Goal: Browse casually: Explore the website without a specific task or goal

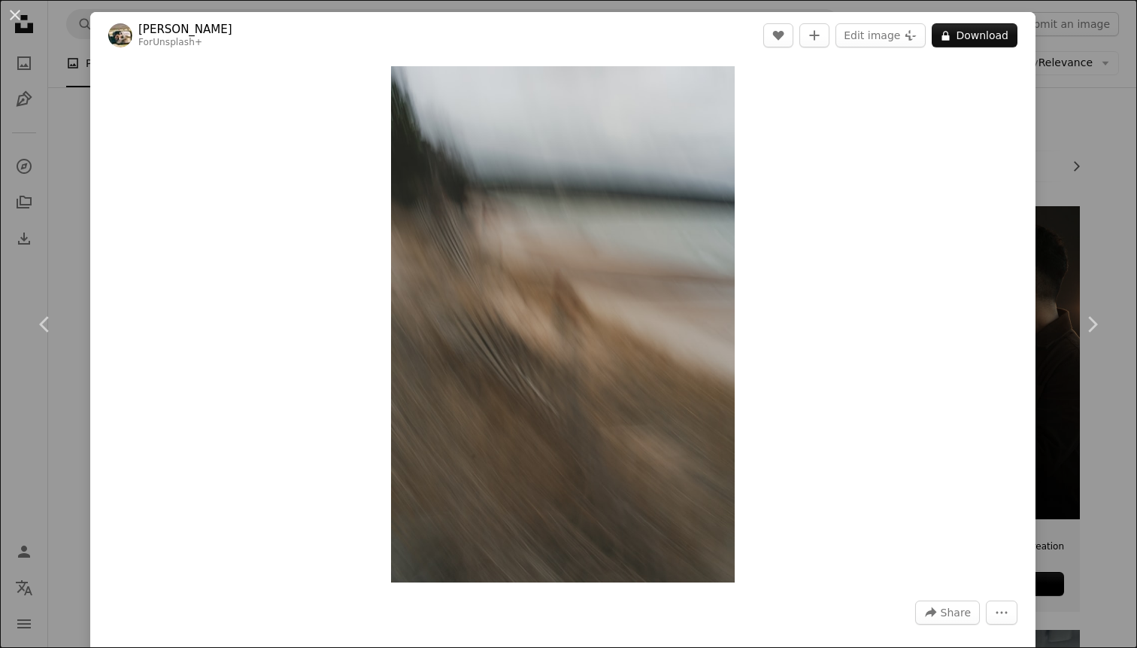
scroll to position [8782, 0]
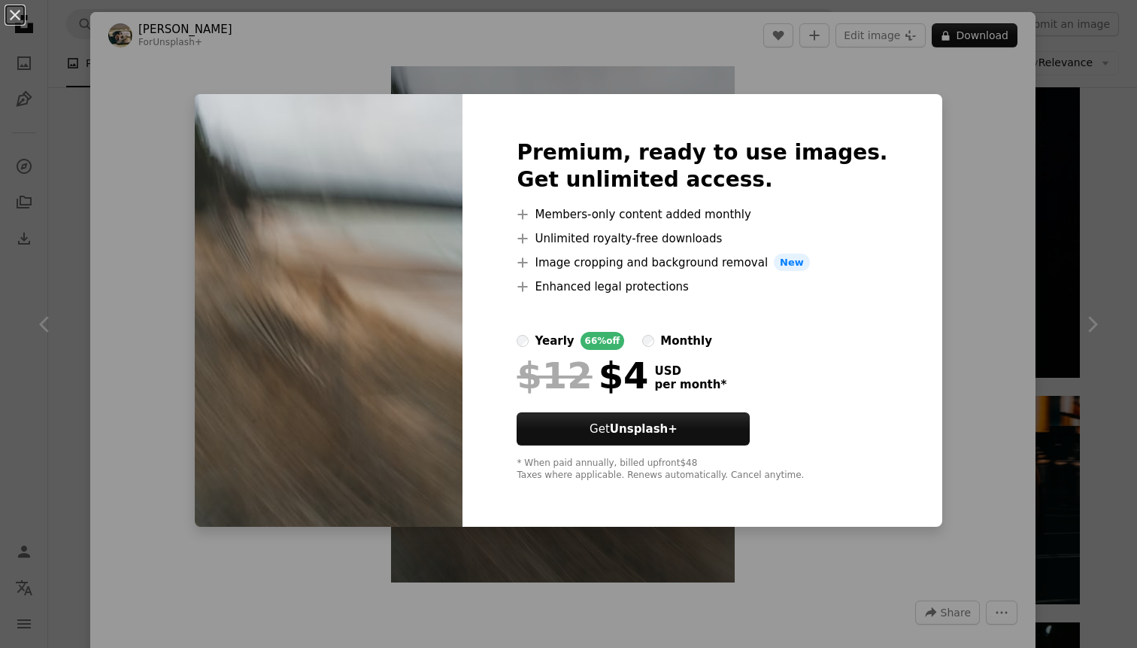
click at [935, 107] on div "An X shape Premium, ready to use images. Get unlimited access. A plus sign Memb…" at bounding box center [568, 324] width 1137 height 648
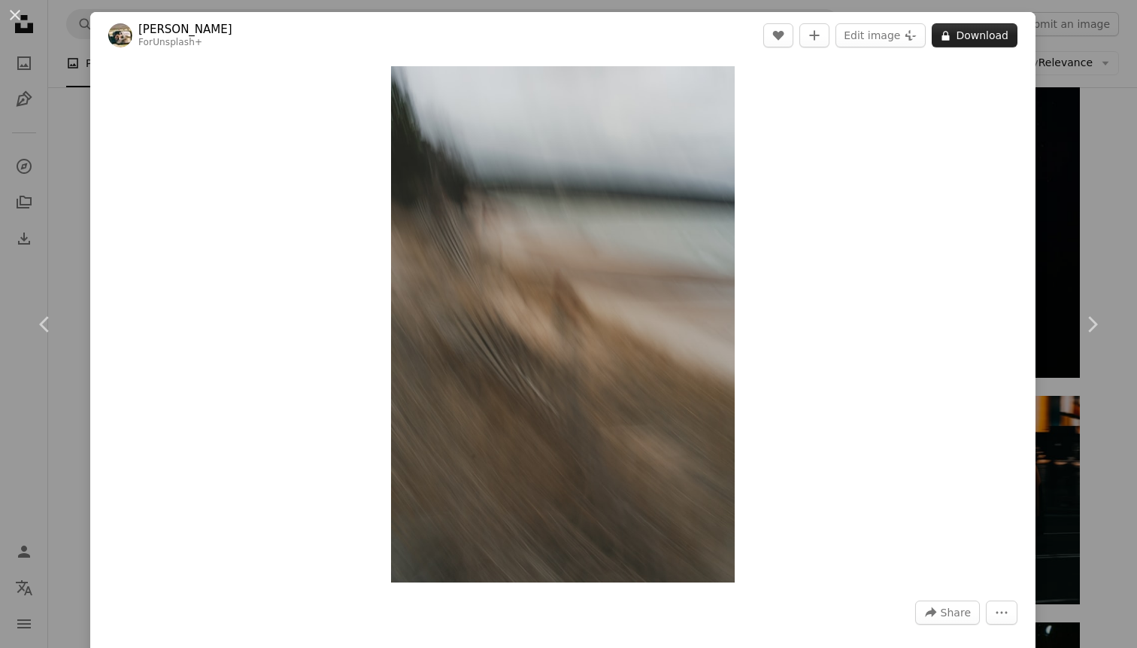
click at [966, 43] on button "A lock Download" at bounding box center [975, 35] width 86 height 24
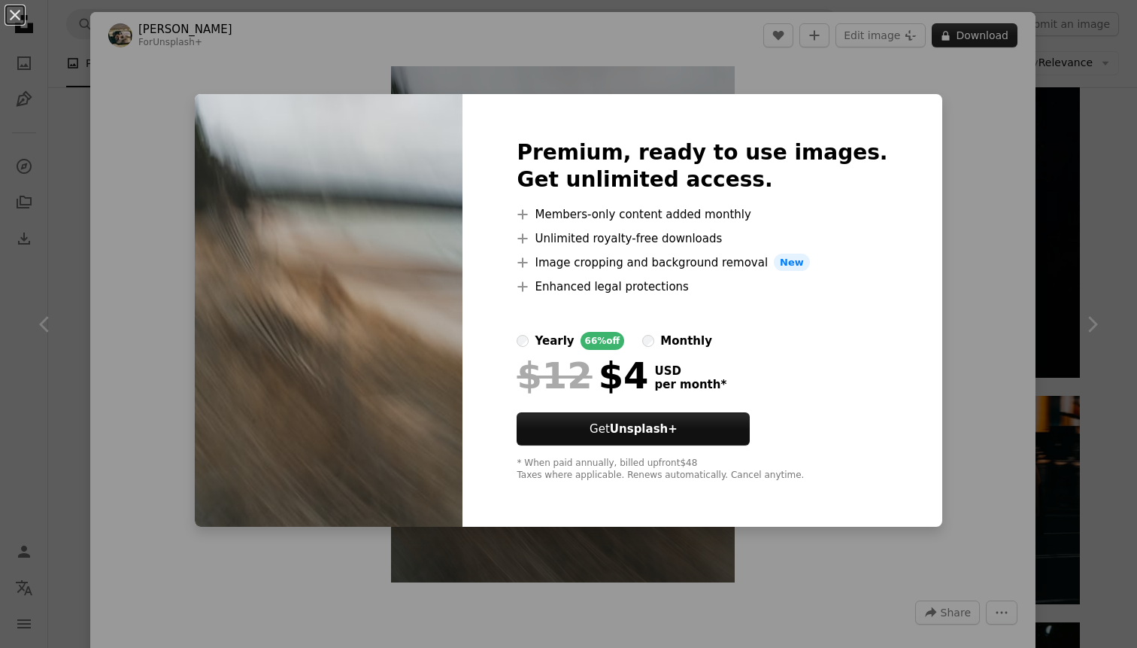
click at [966, 43] on div "An X shape Premium, ready to use images. Get unlimited access. A plus sign Memb…" at bounding box center [568, 324] width 1137 height 648
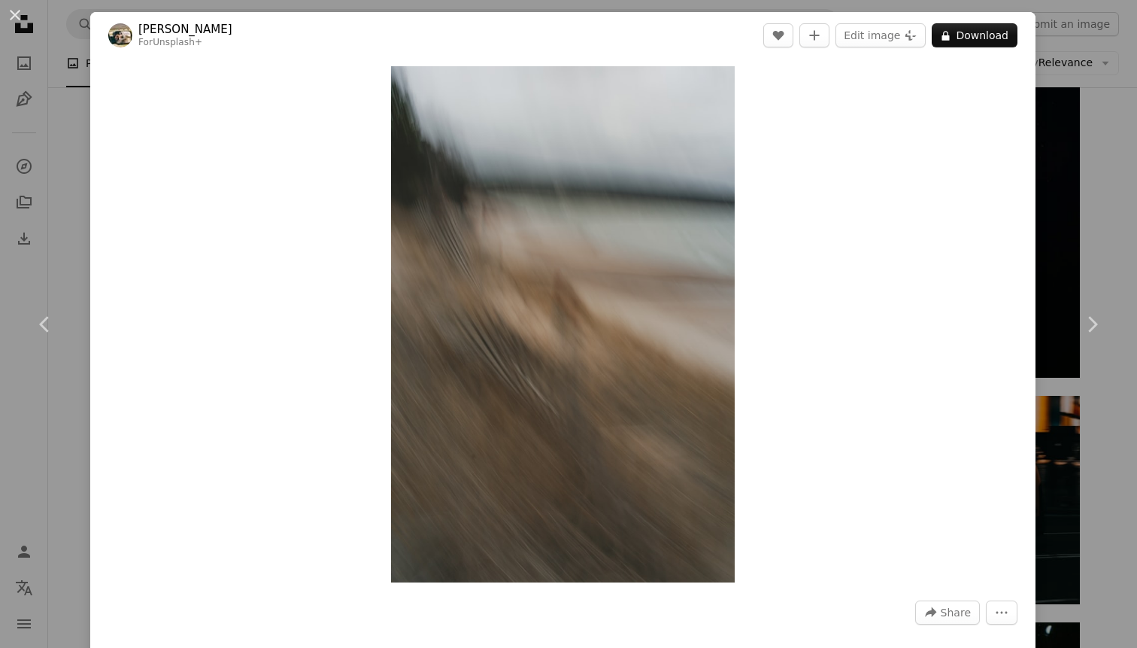
click at [1096, 144] on div "An X shape Chevron left Chevron right Hans For Unsplash+ A heart A plus sign Ed…" at bounding box center [568, 324] width 1137 height 648
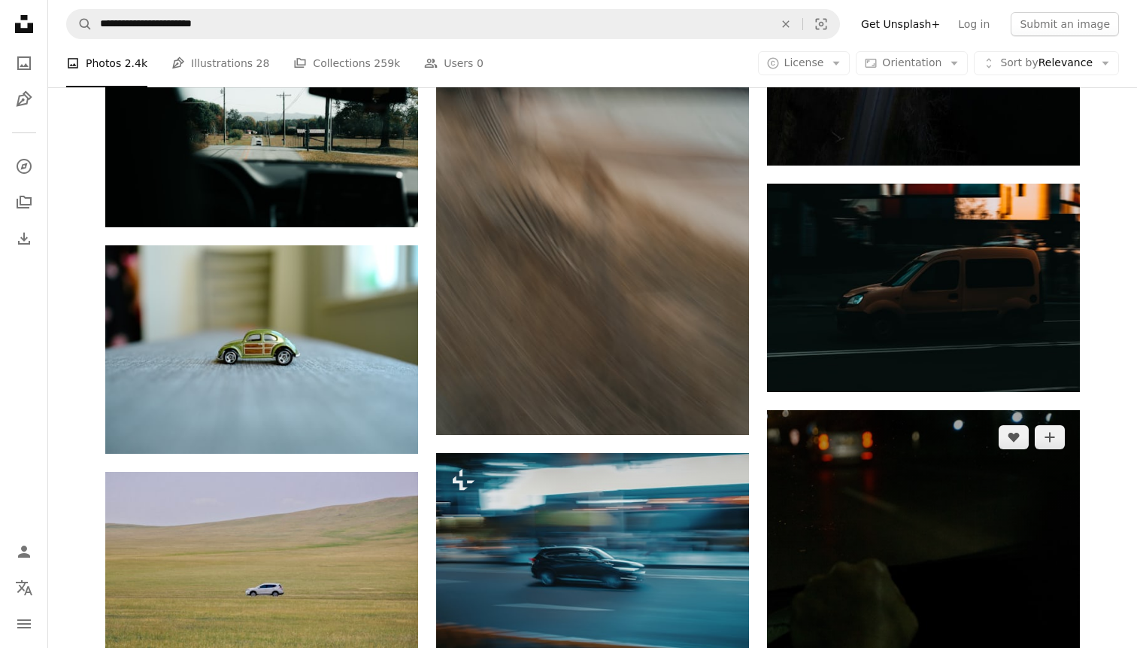
scroll to position [9010, 0]
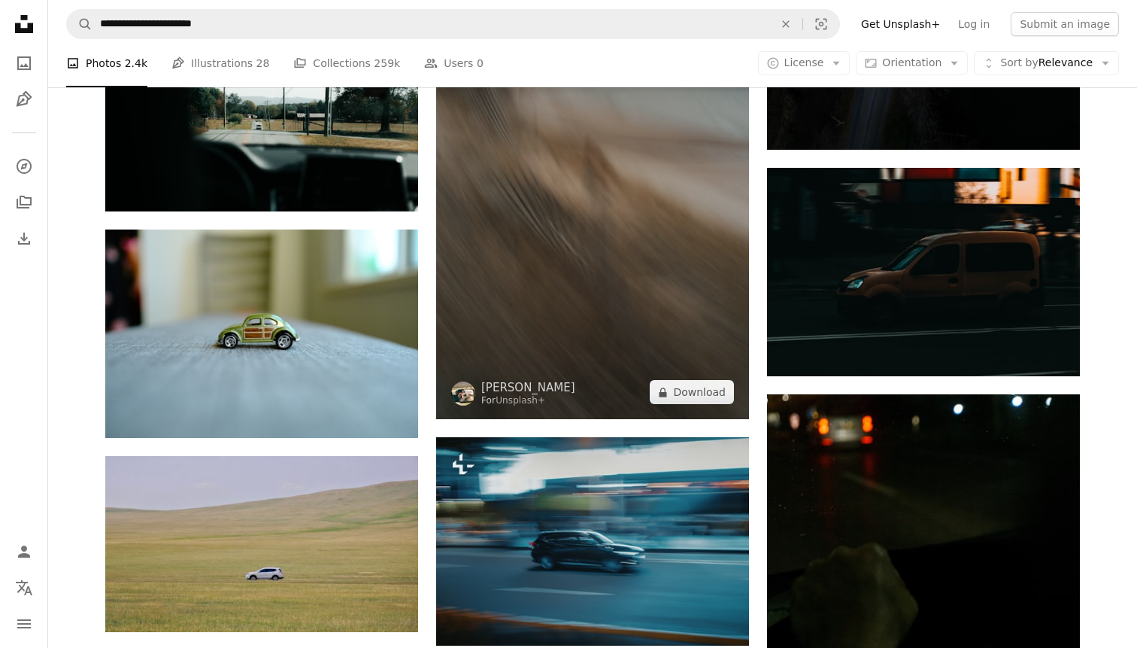
click at [545, 263] on img at bounding box center [592, 184] width 313 height 469
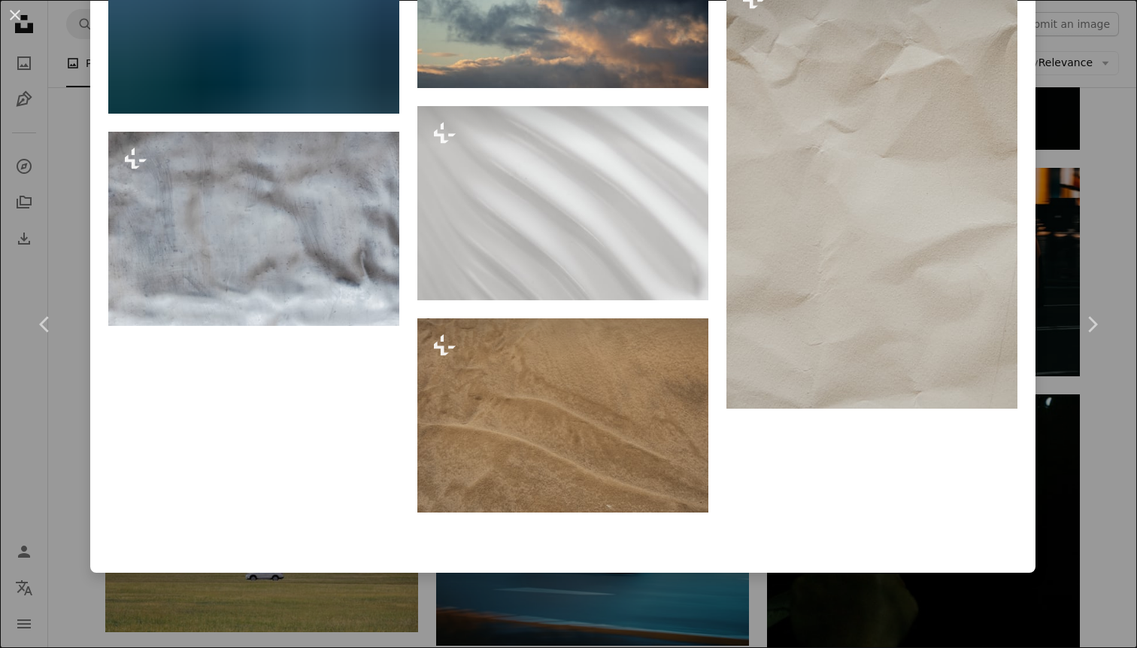
scroll to position [7332, 0]
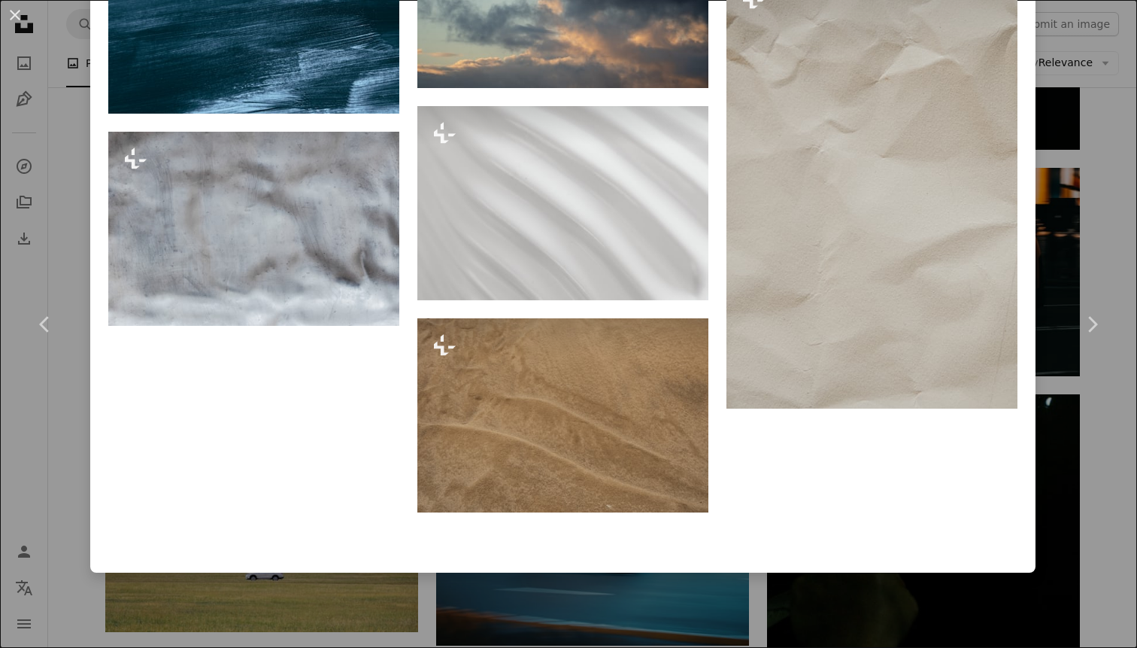
click at [61, 441] on div "An X shape Chevron left Chevron right Hans For Unsplash+ A heart A plus sign Ed…" at bounding box center [568, 324] width 1137 height 648
